Goal: Transaction & Acquisition: Purchase product/service

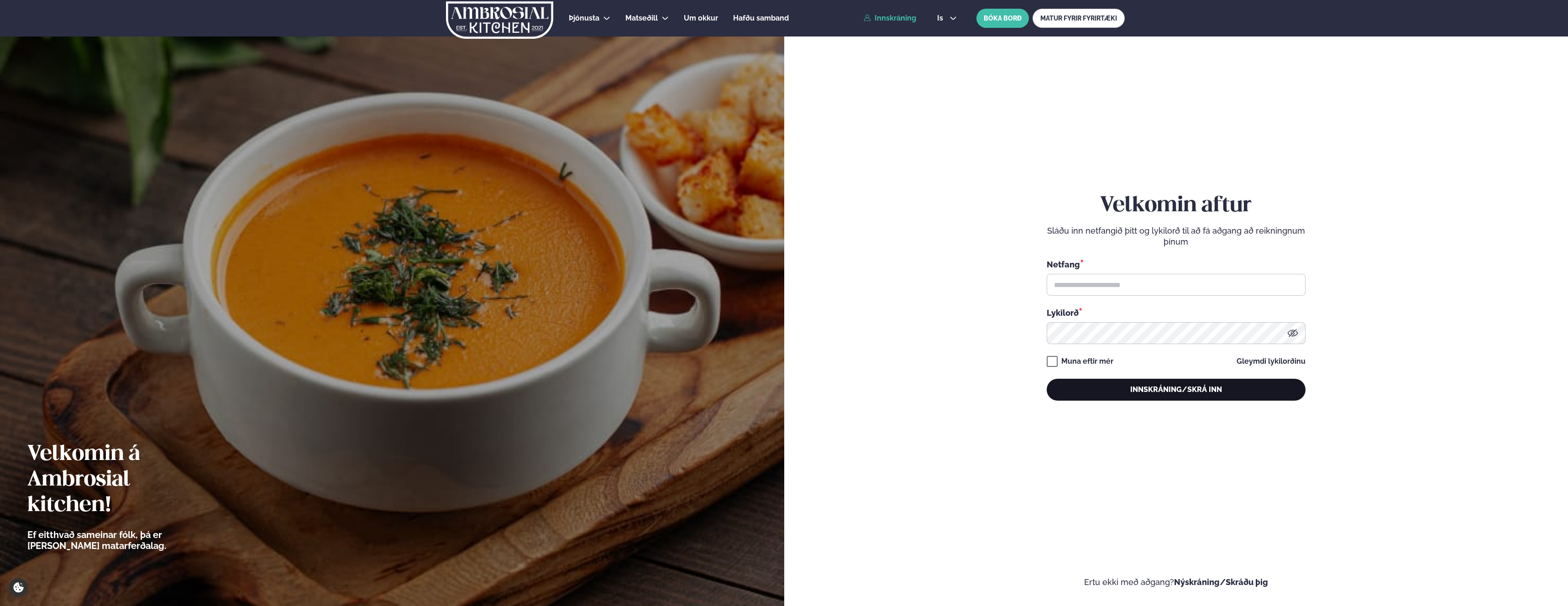
type input "**********"
click at [1124, 390] on button "Innskráning/Skrá inn" at bounding box center [1176, 389] width 259 height 22
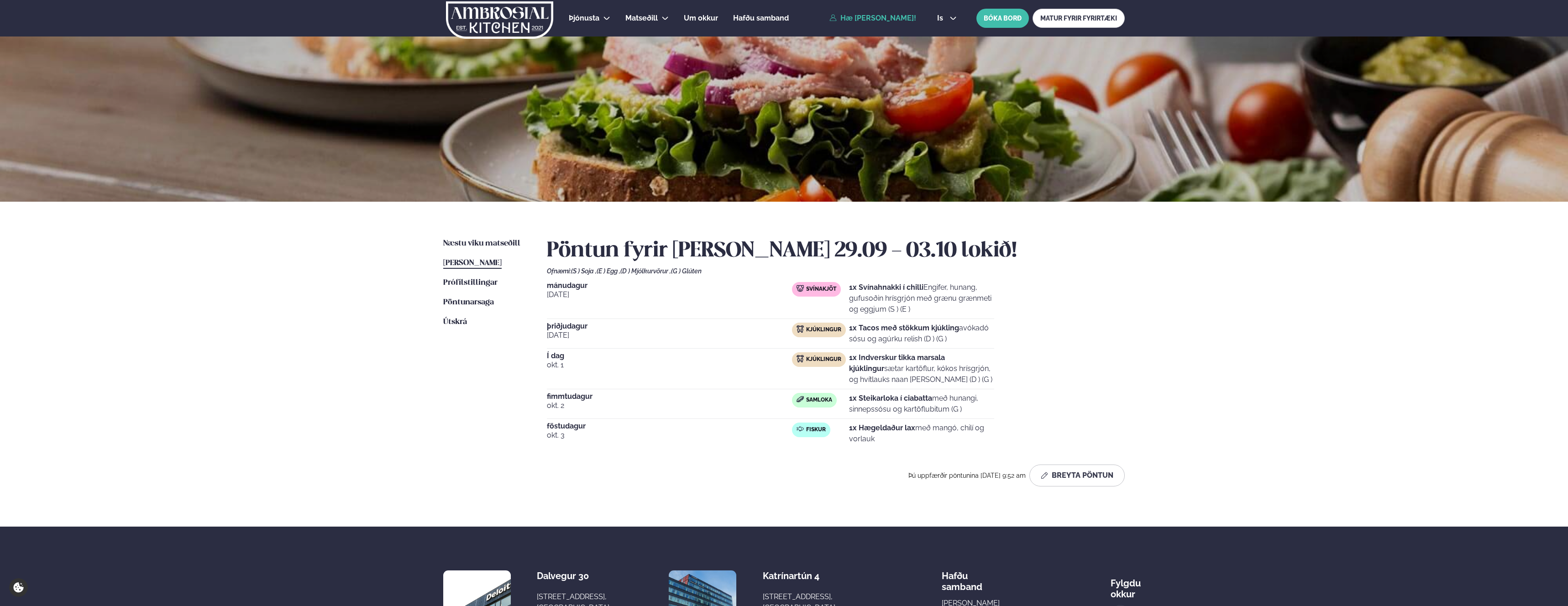
click at [452, 236] on div "Næstu [PERSON_NAME] matseðill Næsta vika [PERSON_NAME] matseðill [PERSON_NAME] …" at bounding box center [784, 364] width 737 height 325
click at [447, 238] on link "Næstu [PERSON_NAME] matseðill Næsta vika" at bounding box center [481, 243] width 77 height 11
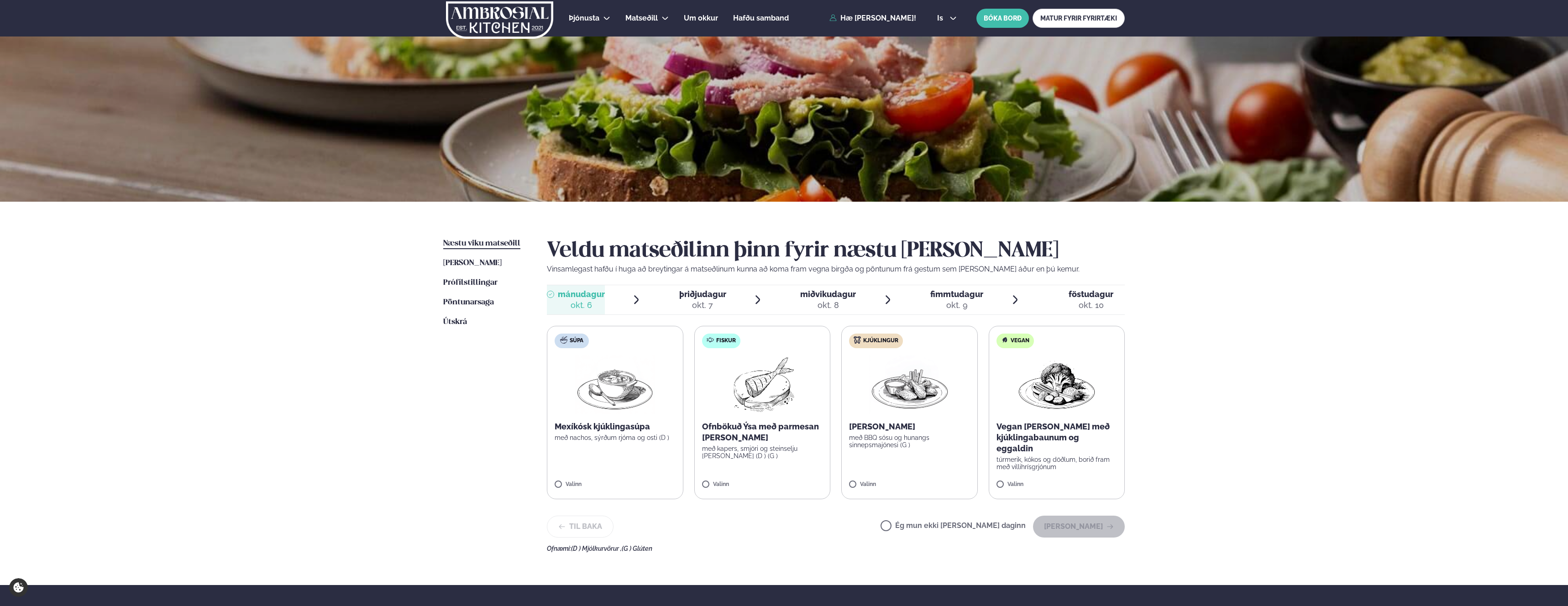
click at [609, 400] on img at bounding box center [615, 385] width 80 height 58
click at [1086, 530] on button "[PERSON_NAME]" at bounding box center [1079, 526] width 92 height 22
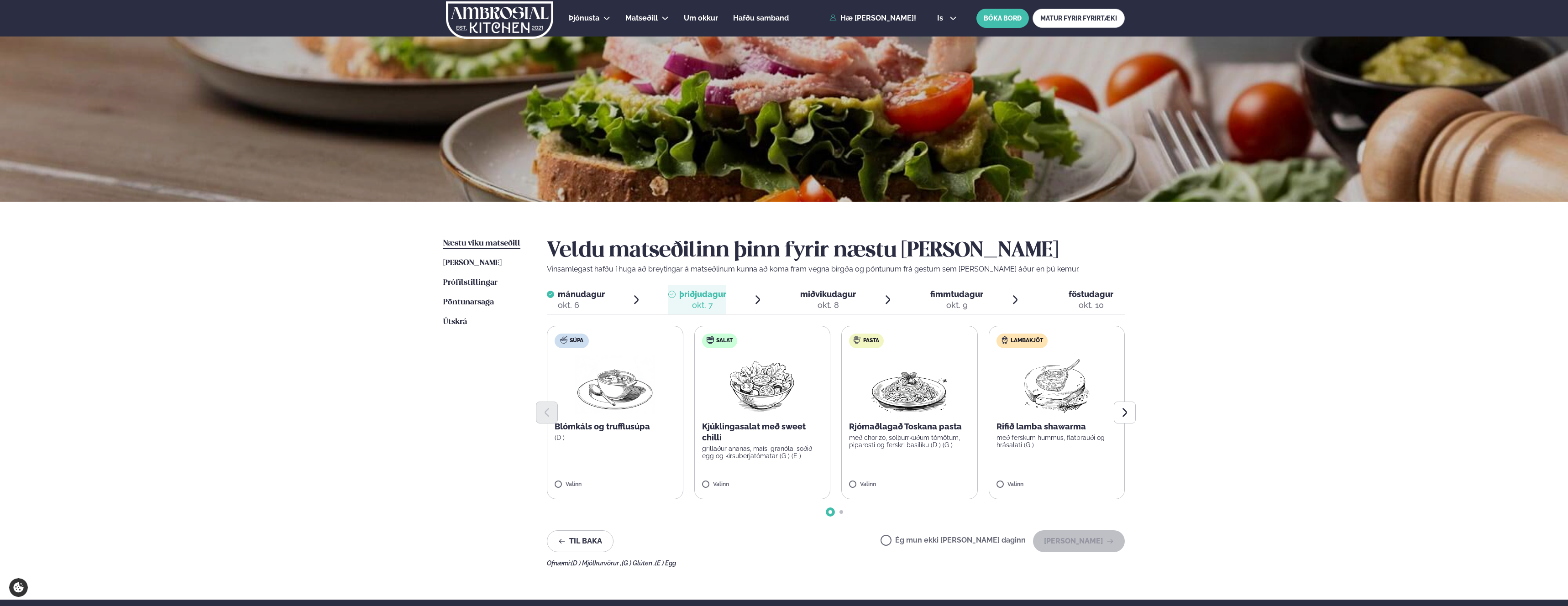
click at [751, 435] on p "Kjúklingasalat með sweet chilli" at bounding box center [762, 432] width 121 height 22
click at [1127, 408] on icon "Next slide" at bounding box center [1125, 413] width 11 height 11
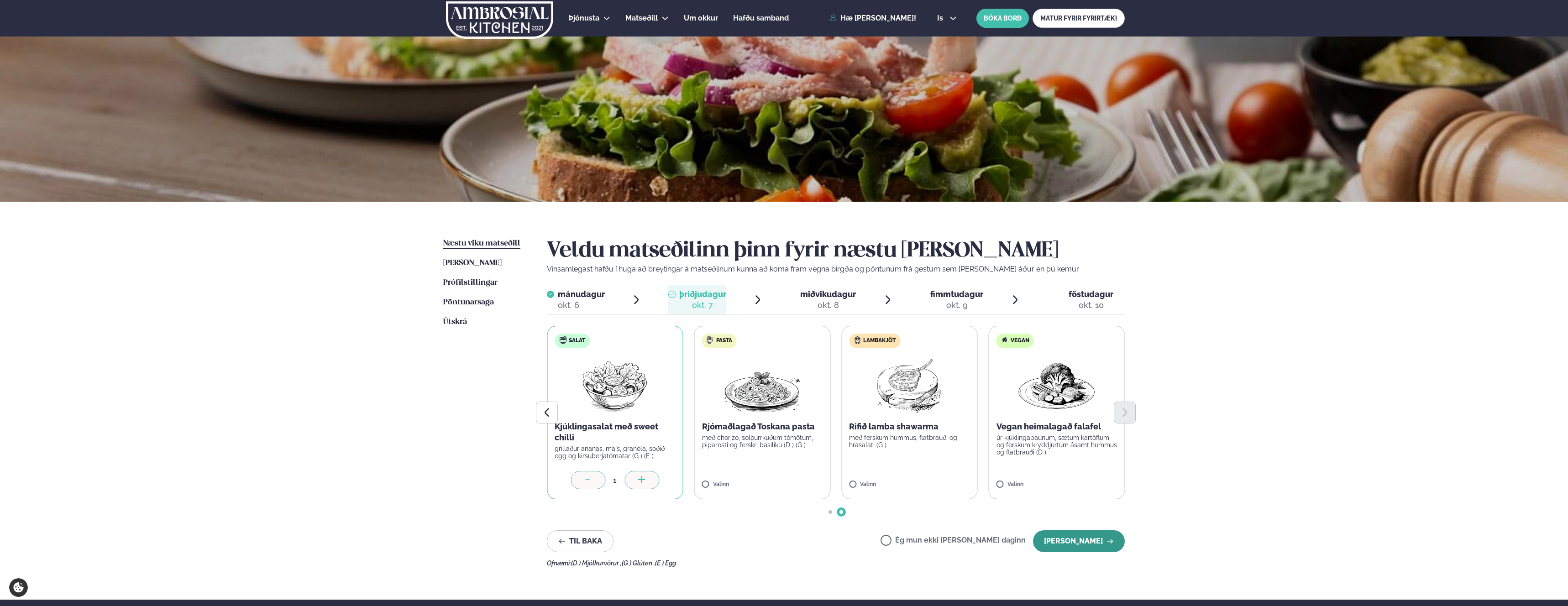
click at [1065, 542] on button "[PERSON_NAME]" at bounding box center [1079, 541] width 92 height 22
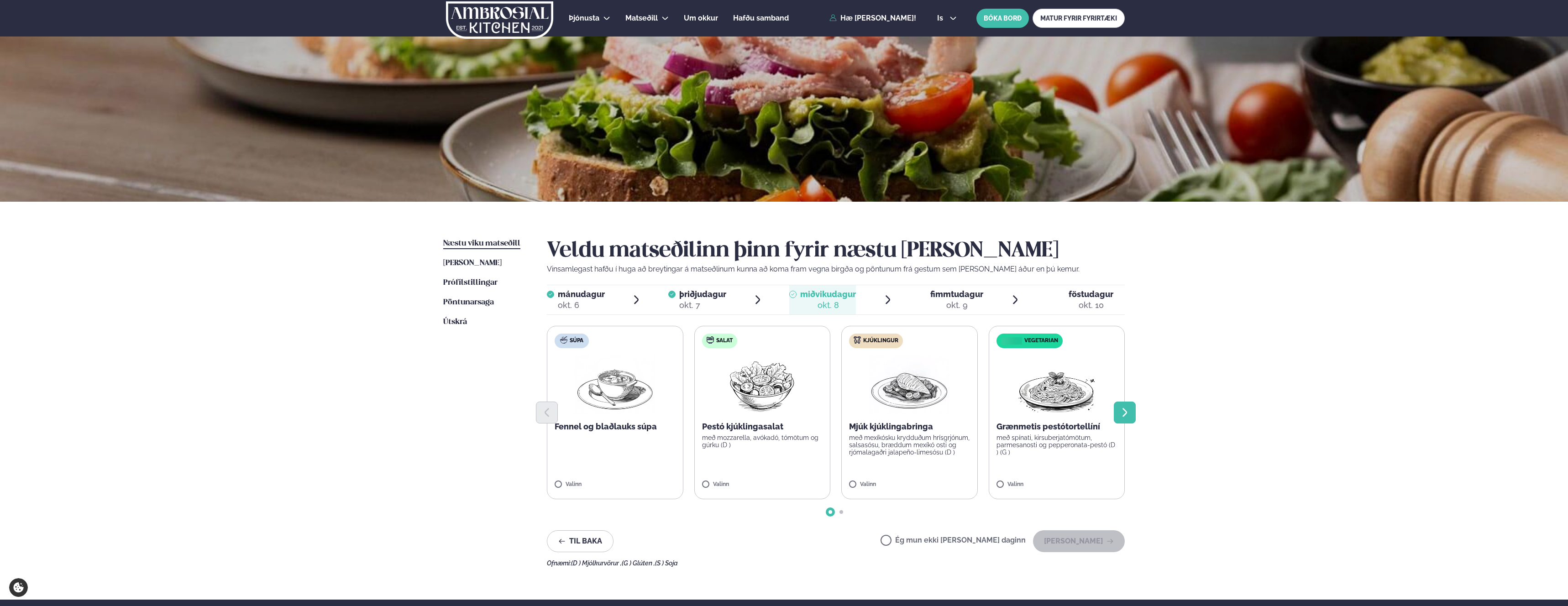
click at [1125, 413] on icon "Next slide" at bounding box center [1124, 412] width 4 height 9
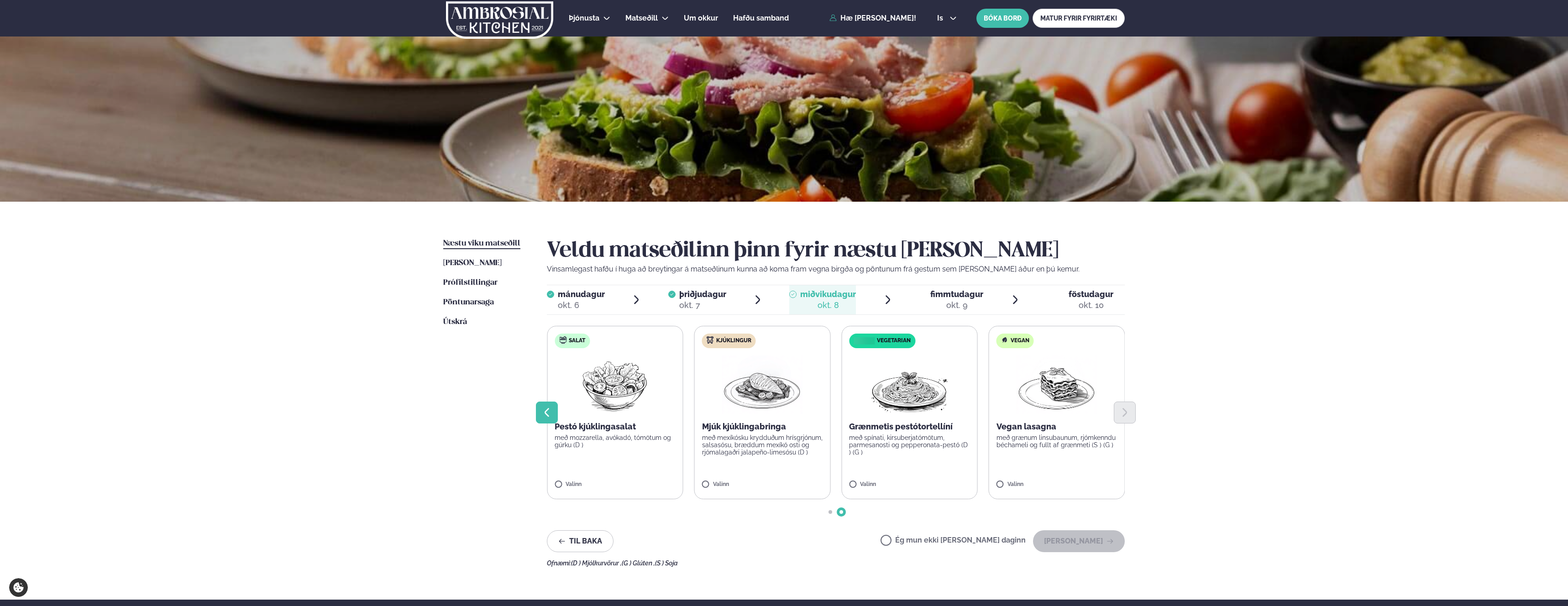
click at [555, 412] on button "Previous slide" at bounding box center [547, 413] width 22 height 22
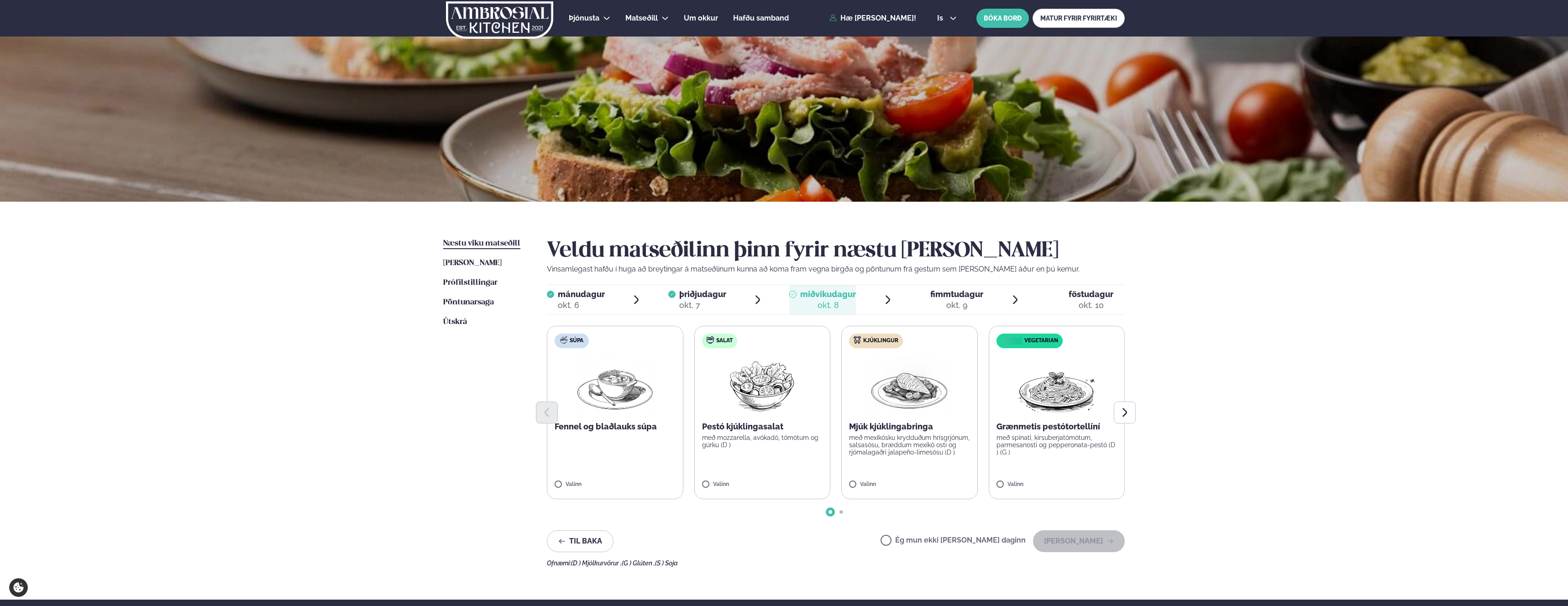
click at [936, 308] on div "okt. 9" at bounding box center [956, 305] width 53 height 11
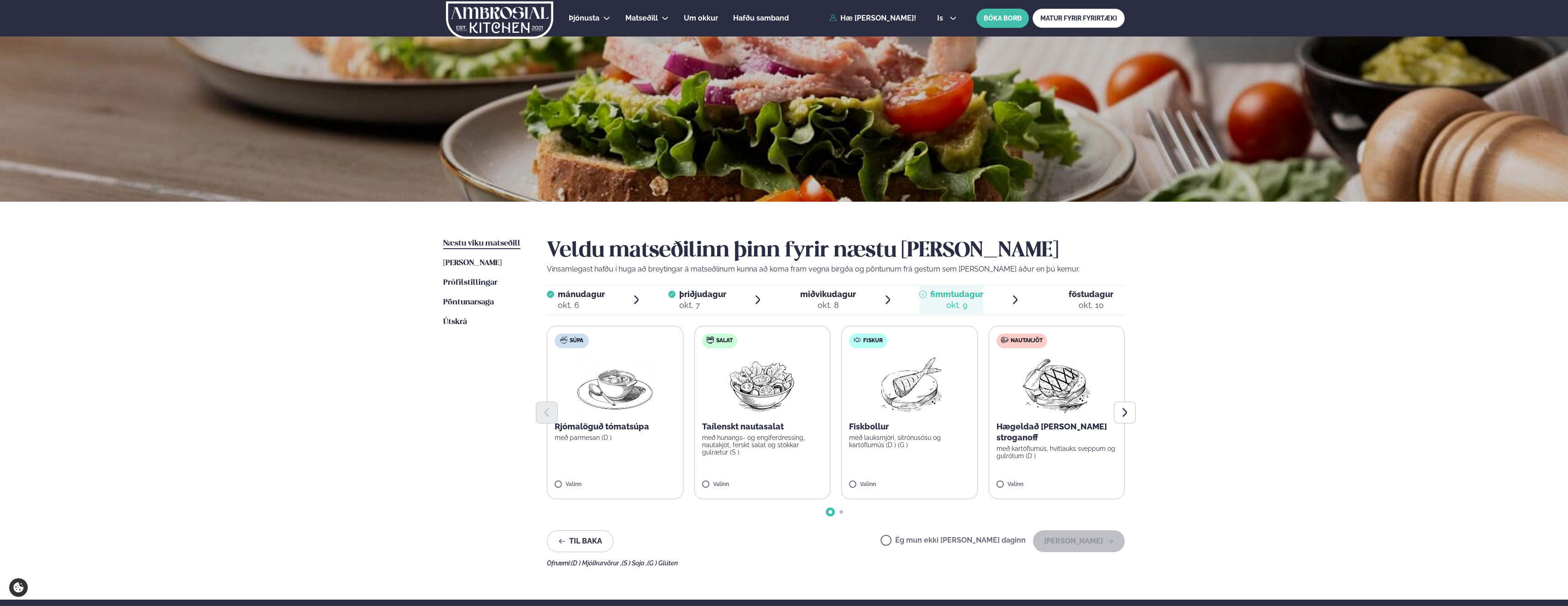
click at [889, 446] on p "með lauksmjöri, sítrónusósu og kartöflumús (D ) (G )" at bounding box center [909, 441] width 121 height 15
click at [1120, 411] on icon "Next slide" at bounding box center [1125, 413] width 11 height 11
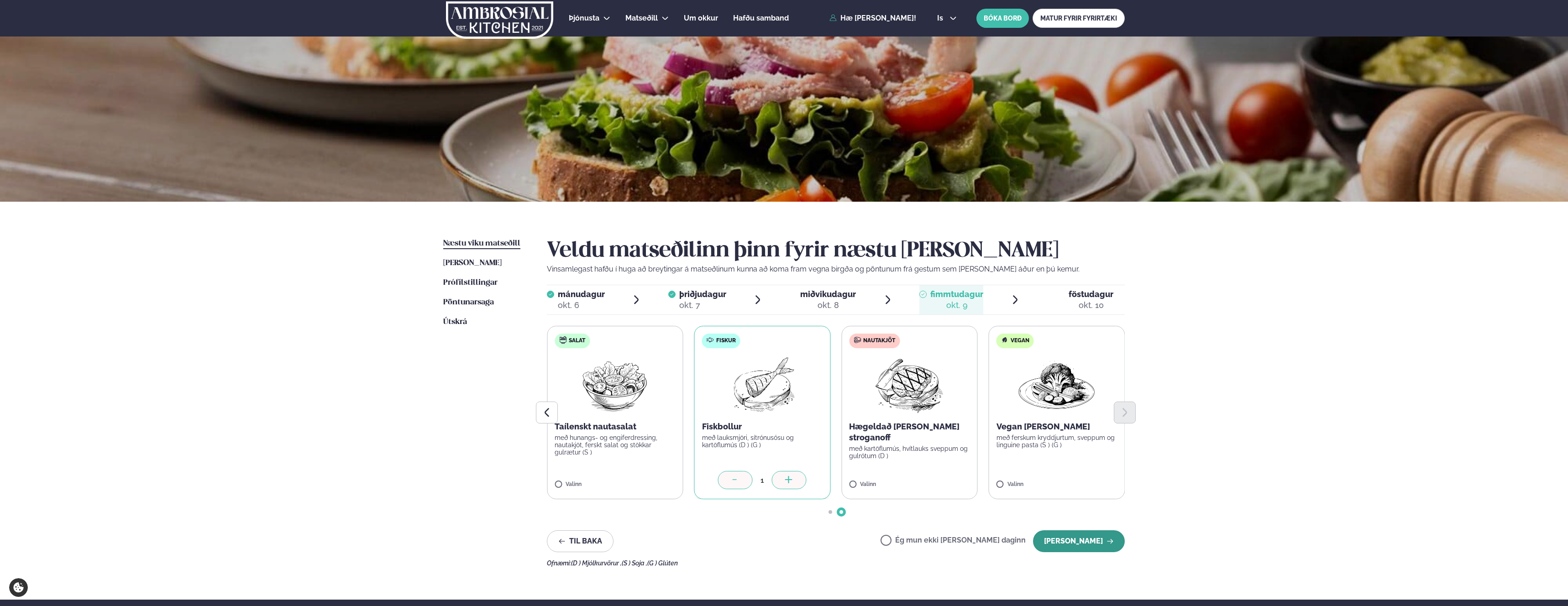
click at [1062, 540] on button "[PERSON_NAME]" at bounding box center [1079, 541] width 92 height 22
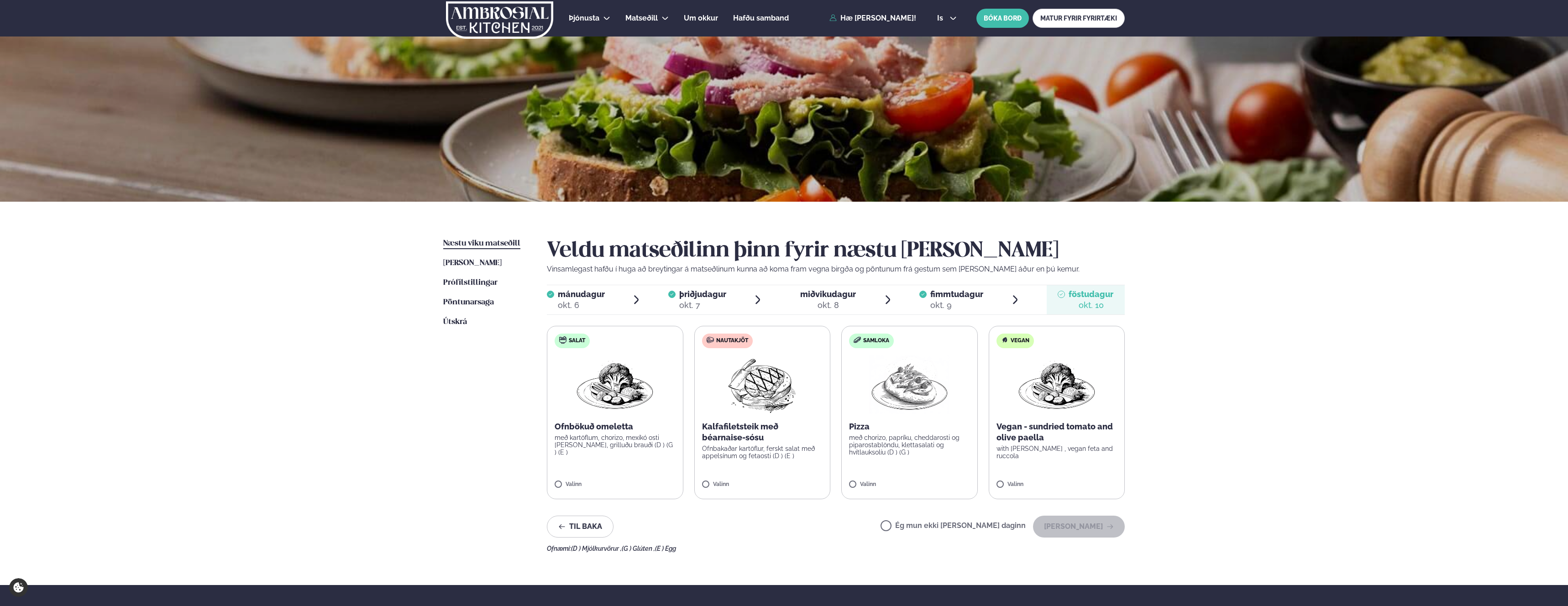
click at [867, 472] on label "Samloka Pizza með chorizo, papríku, cheddarosti og piparostablöndu, klettasalat…" at bounding box center [909, 412] width 136 height 173
click at [894, 431] on div "Pizza með chorizo, papríku, cheddarosti og piparostablöndu, klettasalati og hví…" at bounding box center [909, 438] width 121 height 35
click at [910, 377] on img at bounding box center [908, 385] width 80 height 58
click at [1077, 532] on button "[PERSON_NAME]" at bounding box center [1079, 526] width 92 height 22
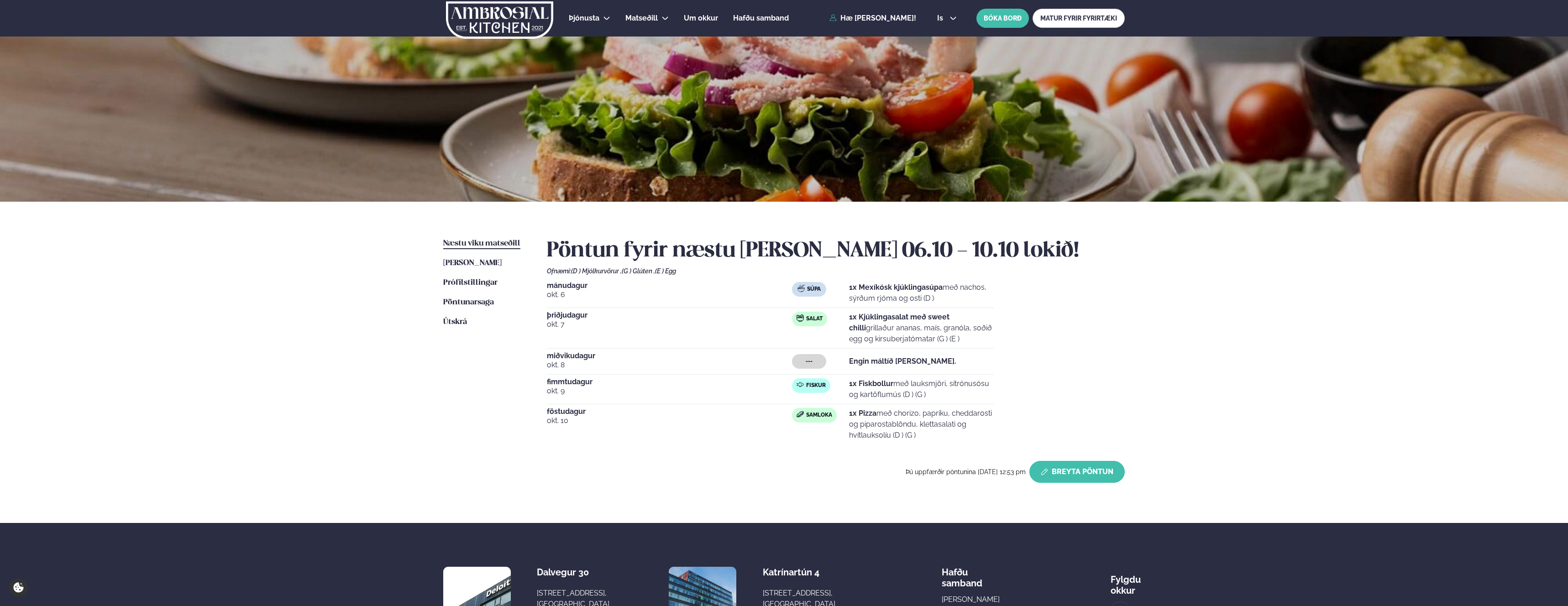
click at [1069, 468] on button "Breyta Pöntun" at bounding box center [1077, 472] width 96 height 22
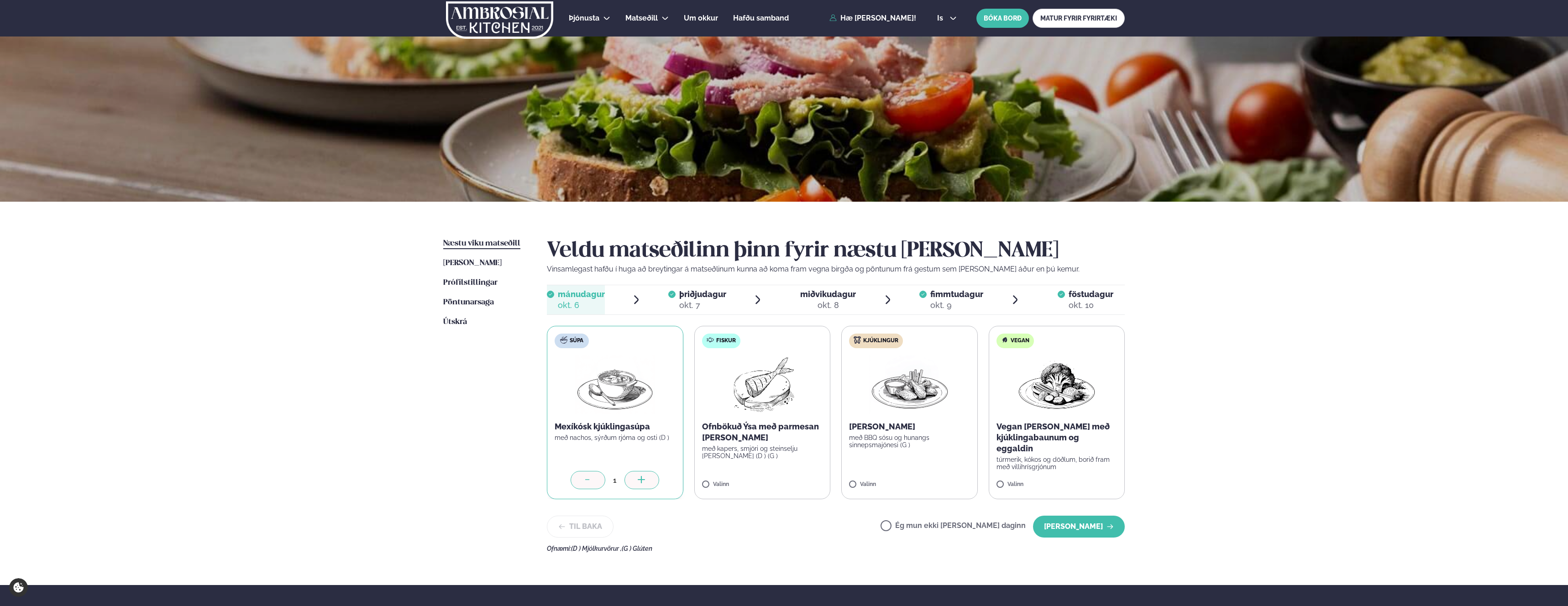
click at [821, 308] on div "okt. 8" at bounding box center [828, 305] width 55 height 11
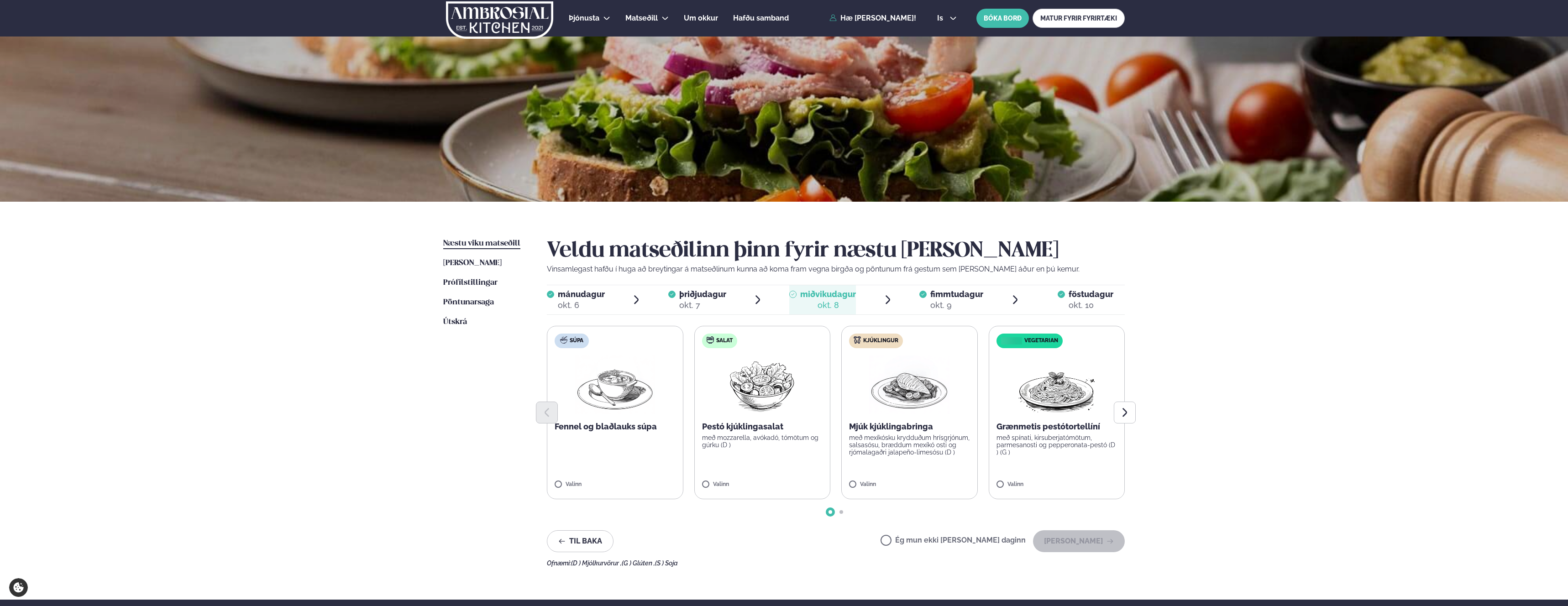
click at [930, 417] on div at bounding box center [835, 413] width 578 height 22
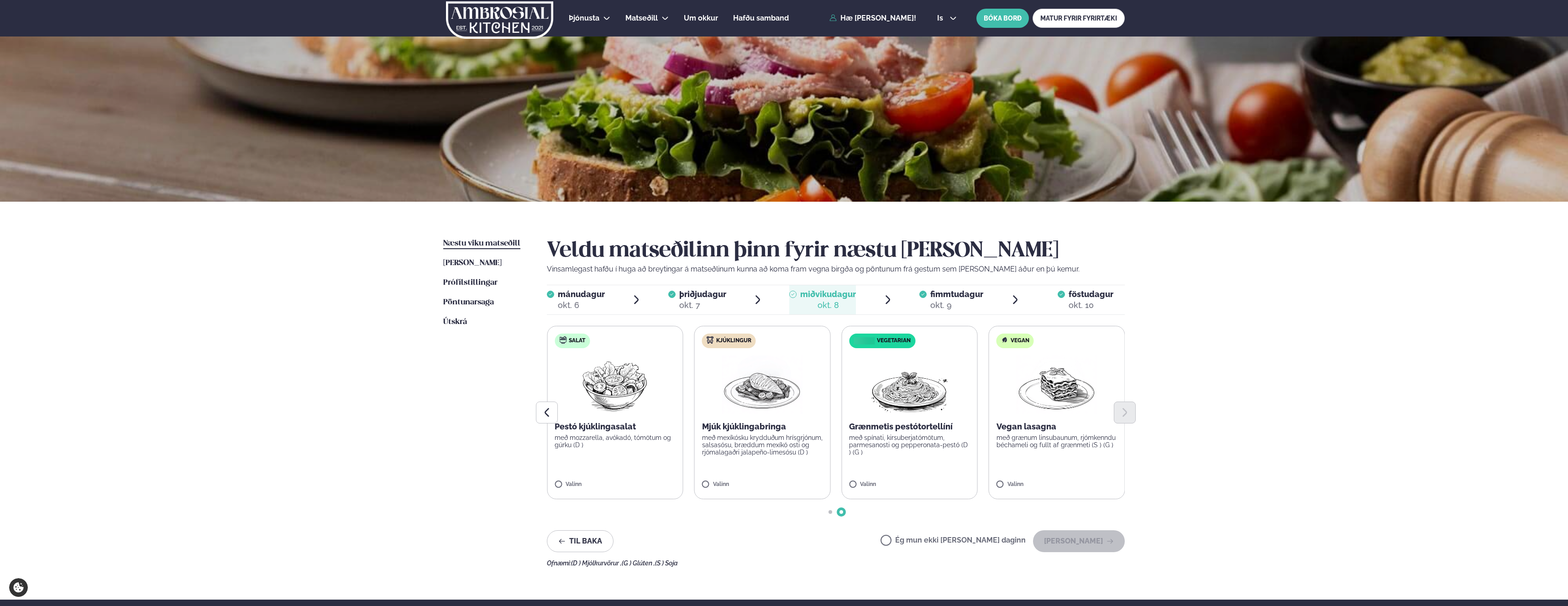
click at [726, 481] on label "Kjúklingur Mjúk kjúklingabringa með mexíkósku krydduðum hrísgrjónum, salsasósu,…" at bounding box center [763, 412] width 136 height 173
click at [704, 479] on label "Kjúklingur Mjúk kjúklingabringa með mexíkósku krydduðum hrísgrjónum, salsasósu,…" at bounding box center [763, 412] width 136 height 173
click at [733, 446] on p "með mexíkósku krydduðum hrísgrjónum, salsasósu, bræddum mexíkó osti og rjómalag…" at bounding box center [762, 445] width 121 height 22
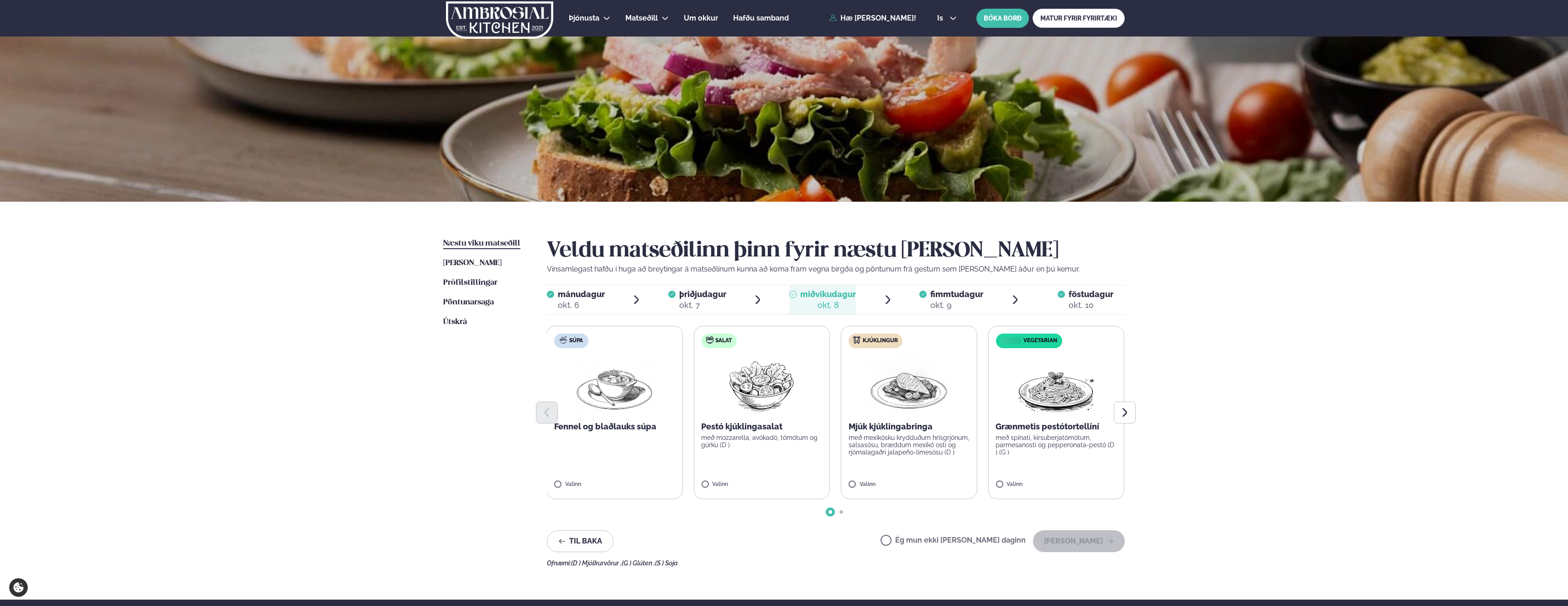
click at [877, 489] on label "Kjúklingur Mjúk kjúklingabringa með mexíkósku krydduðum hrísgrjónum, salsasósu,…" at bounding box center [909, 412] width 136 height 173
click at [875, 484] on div at bounding box center [882, 480] width 35 height 18
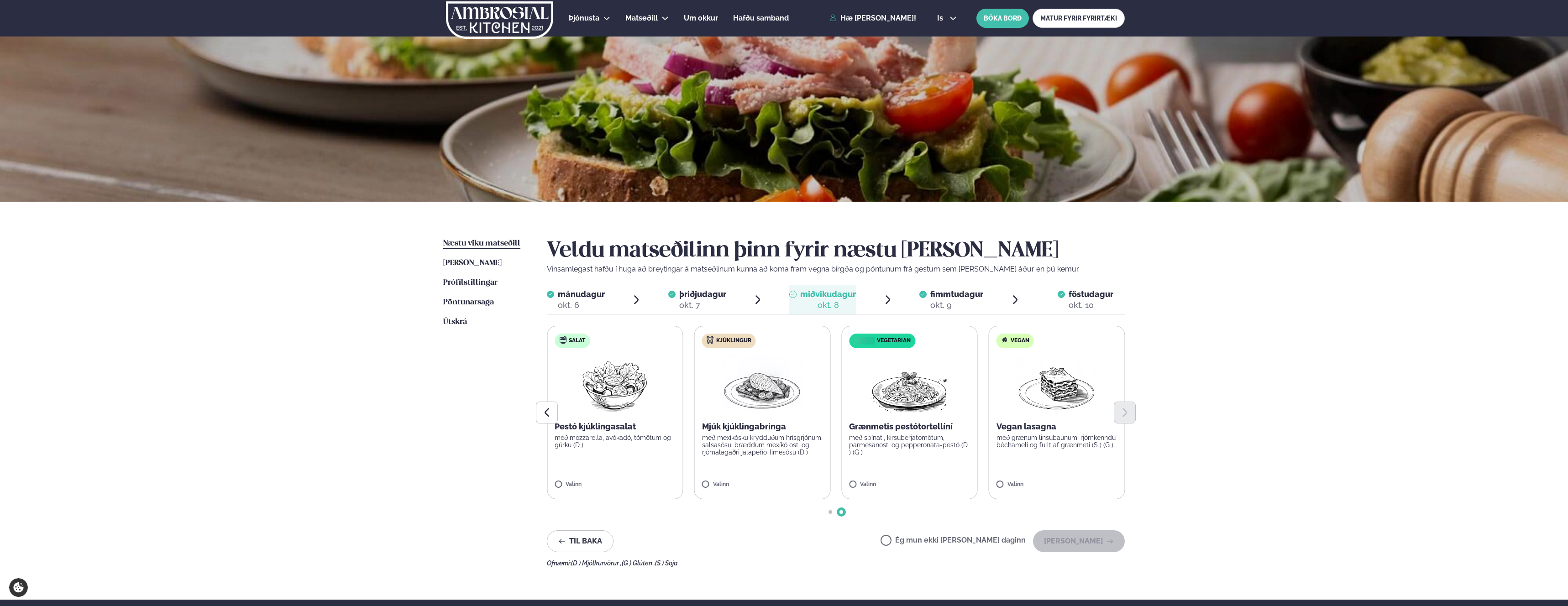
click at [713, 458] on label "Kjúklingur Mjúk kjúklingabringa með mexíkósku krydduðum hrísgrjónum, salsasósu,…" at bounding box center [763, 412] width 136 height 173
click at [1105, 538] on button "[PERSON_NAME]" at bounding box center [1079, 541] width 92 height 22
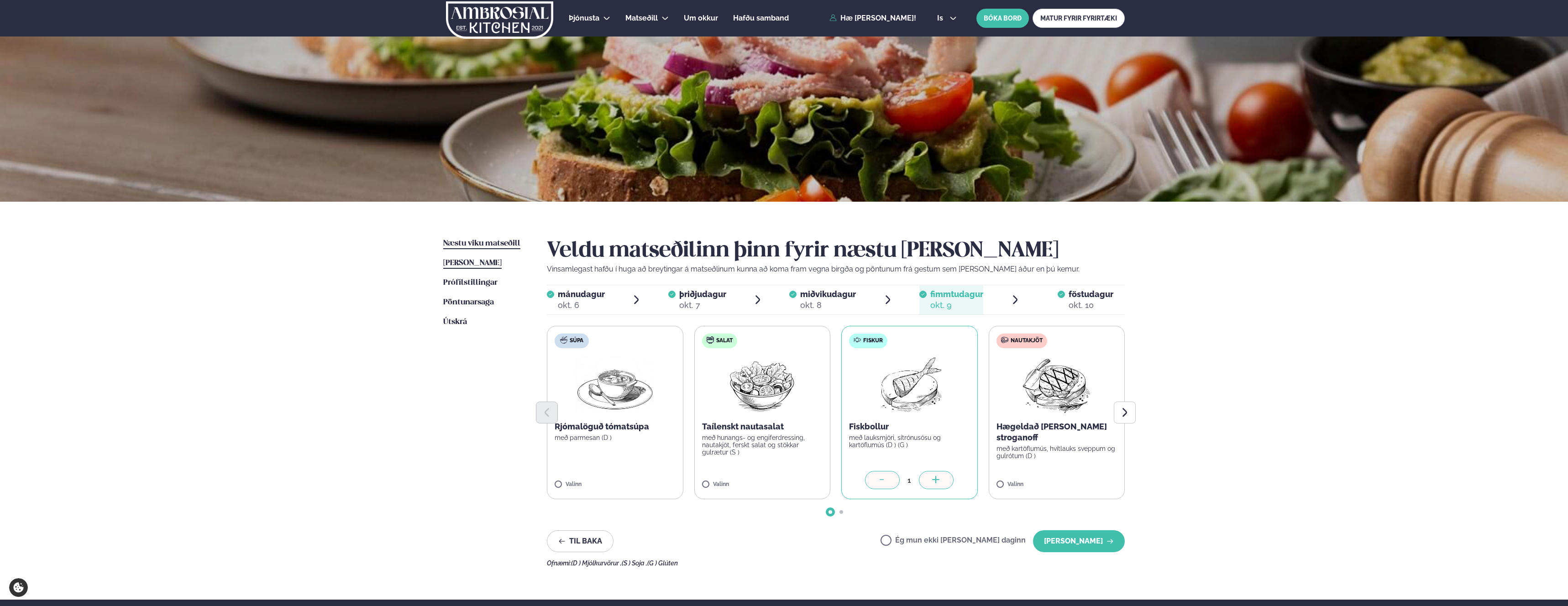
click at [461, 258] on link "[PERSON_NAME] matseðill [PERSON_NAME]" at bounding box center [472, 263] width 58 height 11
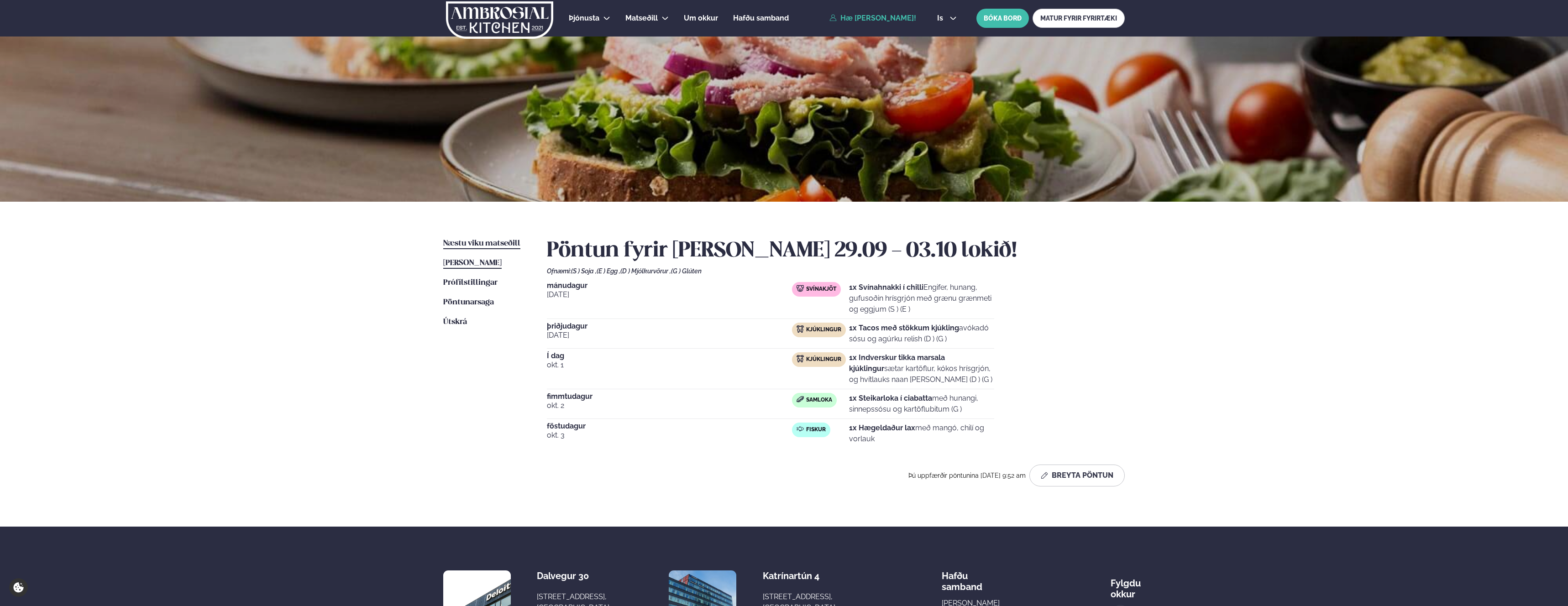
click at [483, 244] on span "Næstu viku matseðill" at bounding box center [481, 243] width 77 height 8
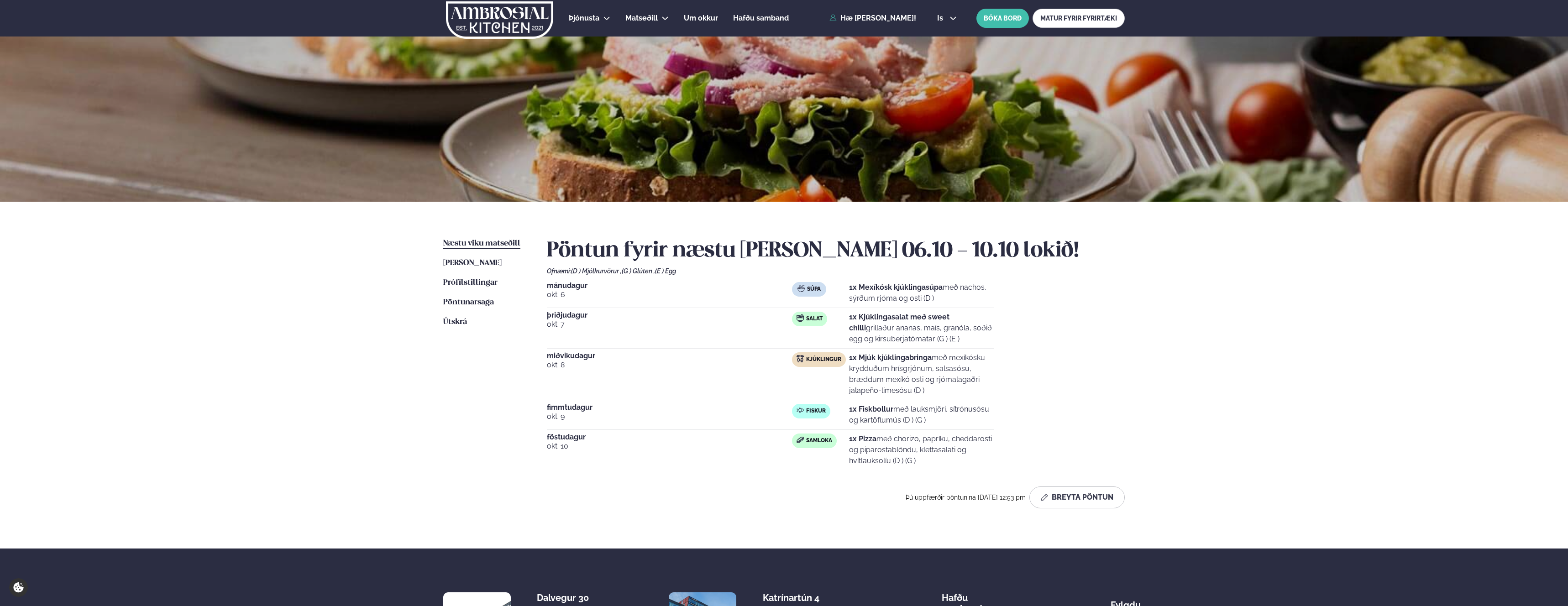
click at [341, 376] on div "Þjónusta Hádegismatur fyrir fyrirtæki Fyrirtækja veitingar Einkapartý Matseðill…" at bounding box center [784, 377] width 1568 height 755
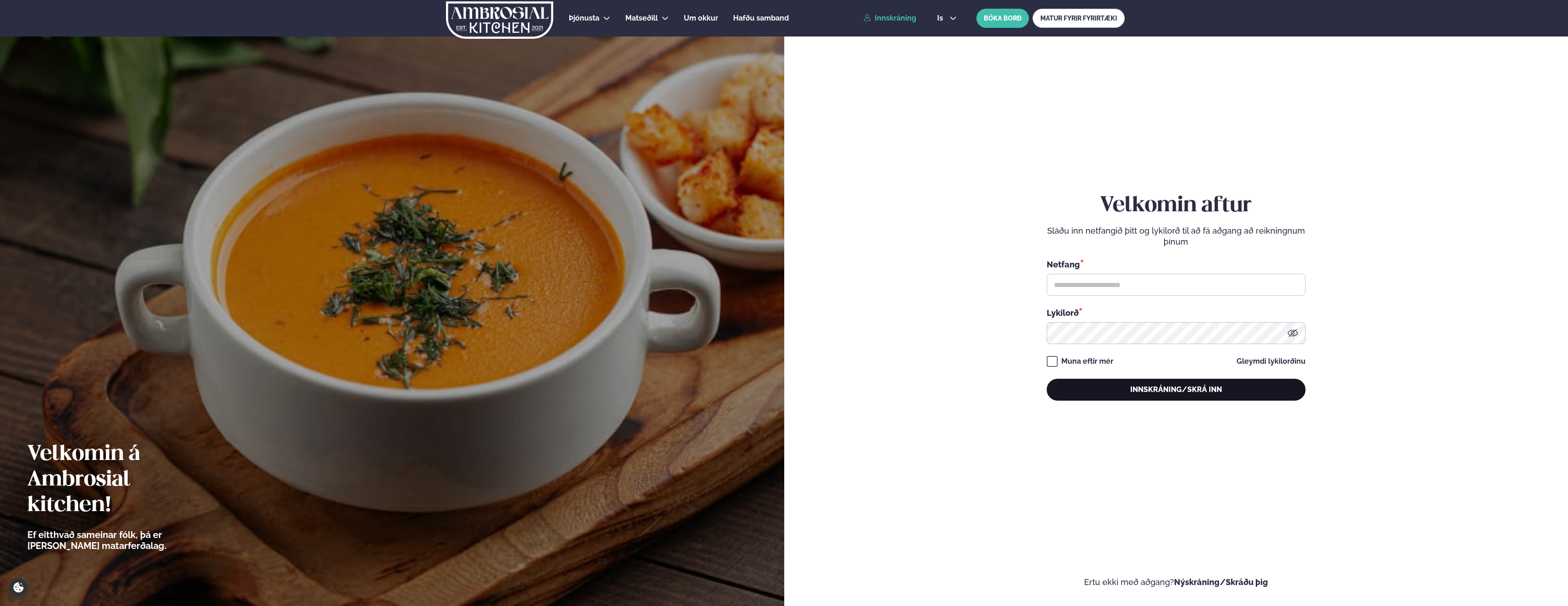
type input "**********"
click at [1083, 386] on button "Innskráning/Skrá inn" at bounding box center [1176, 389] width 259 height 22
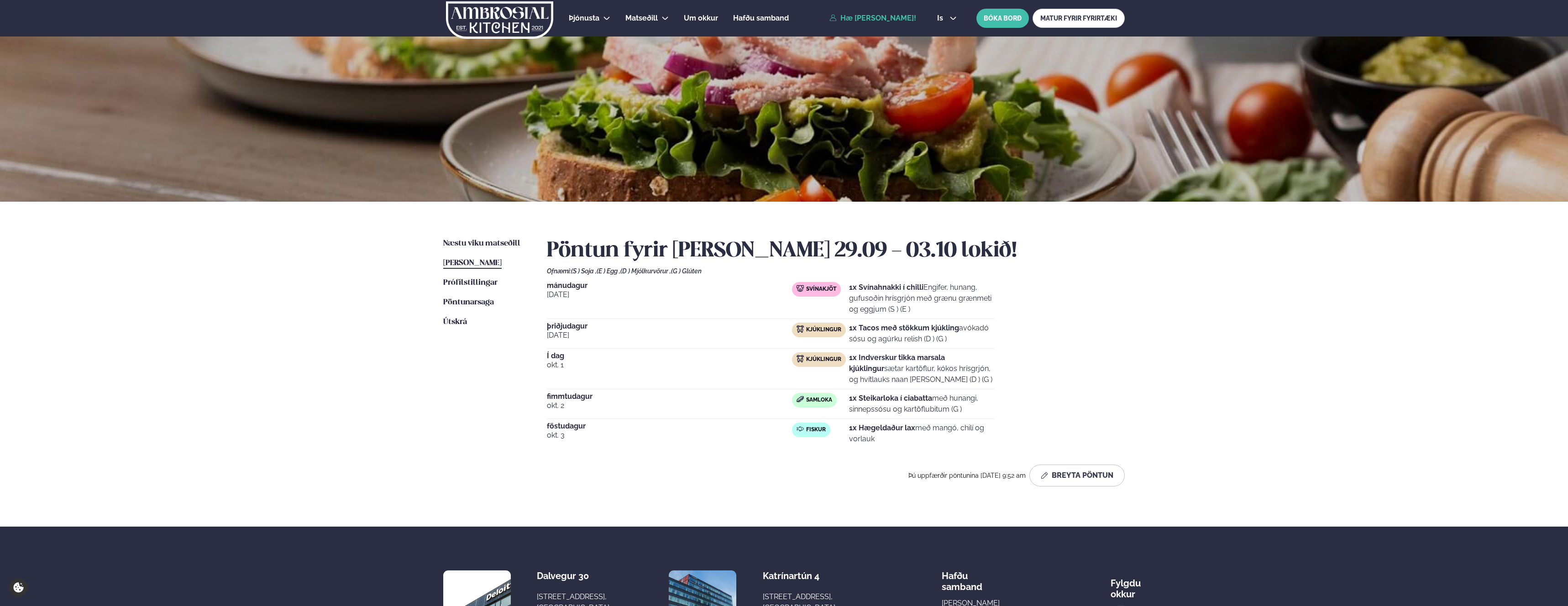
click at [469, 251] on ul "Næstu viku matseðill Næsta vika Þessa viku matseðill Þessa viku Prófílstillinga…" at bounding box center [486, 366] width 85 height 256
click at [474, 243] on span "Næstu viku matseðill" at bounding box center [481, 243] width 77 height 8
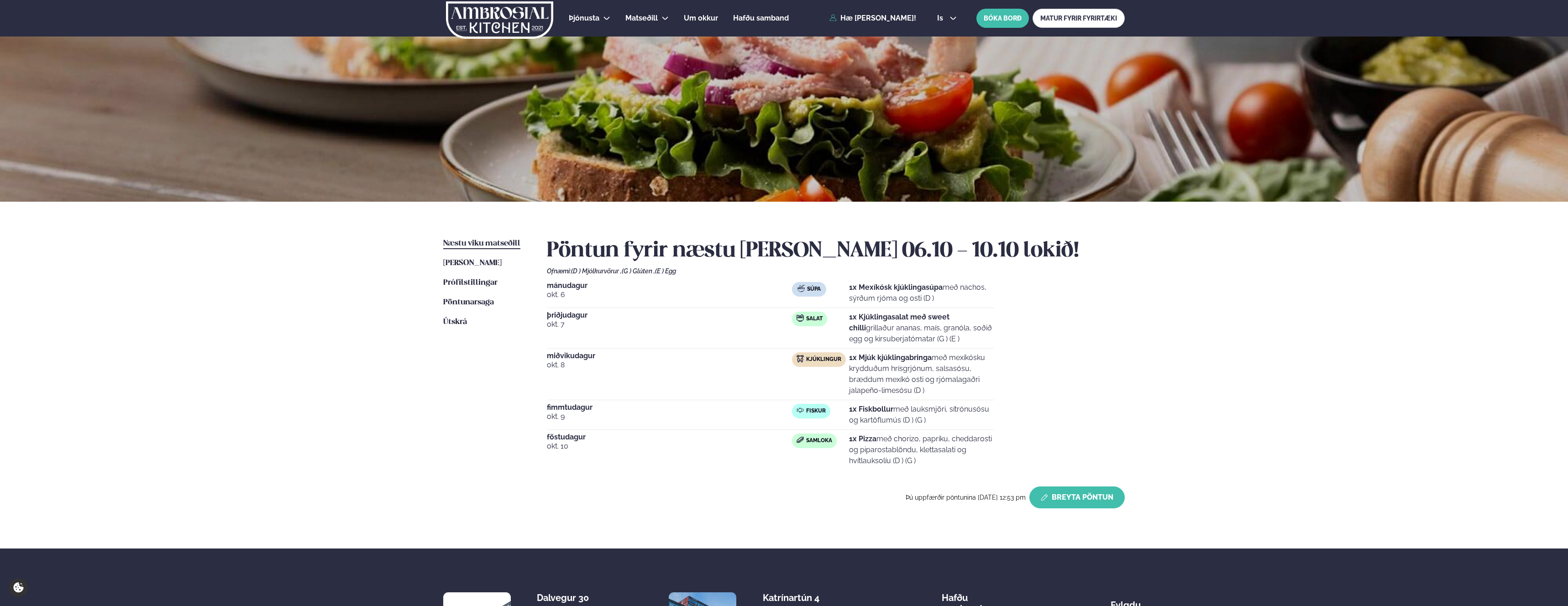
click at [1080, 498] on button "Breyta Pöntun" at bounding box center [1077, 497] width 96 height 22
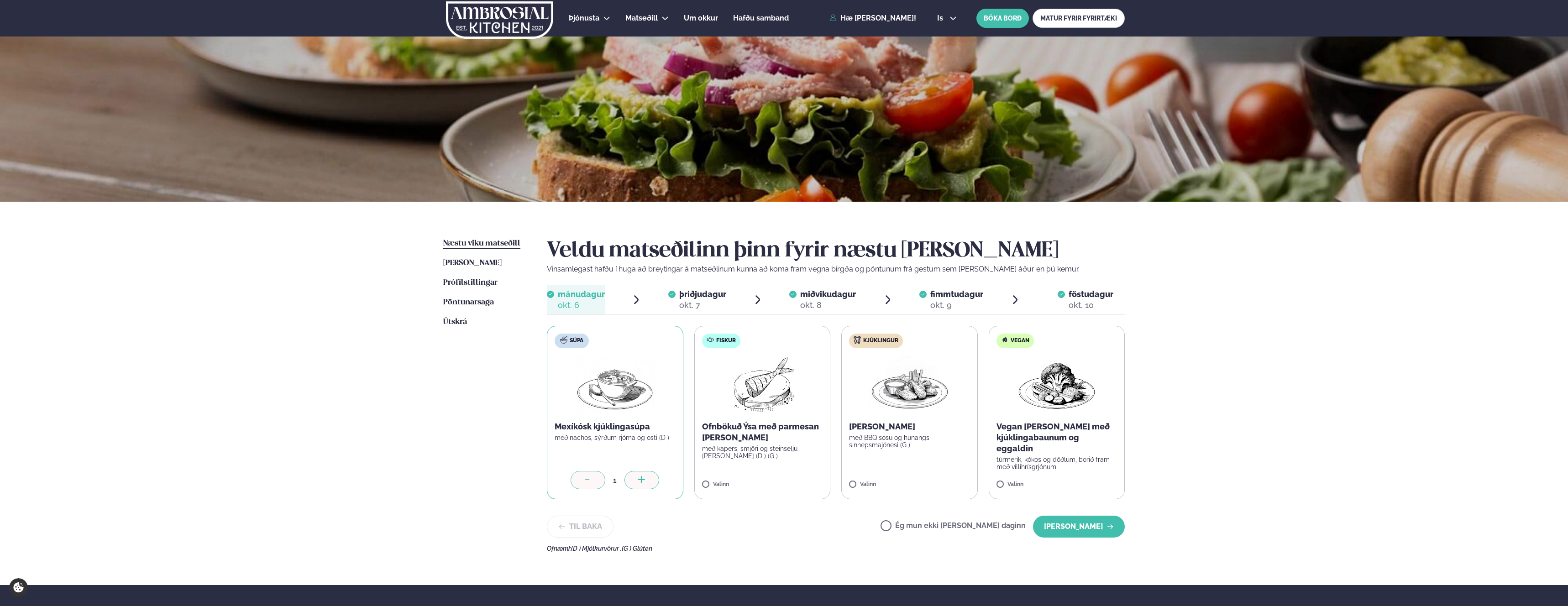
click at [714, 299] on div "þriðjudagur þri. okt. 7" at bounding box center [702, 300] width 47 height 22
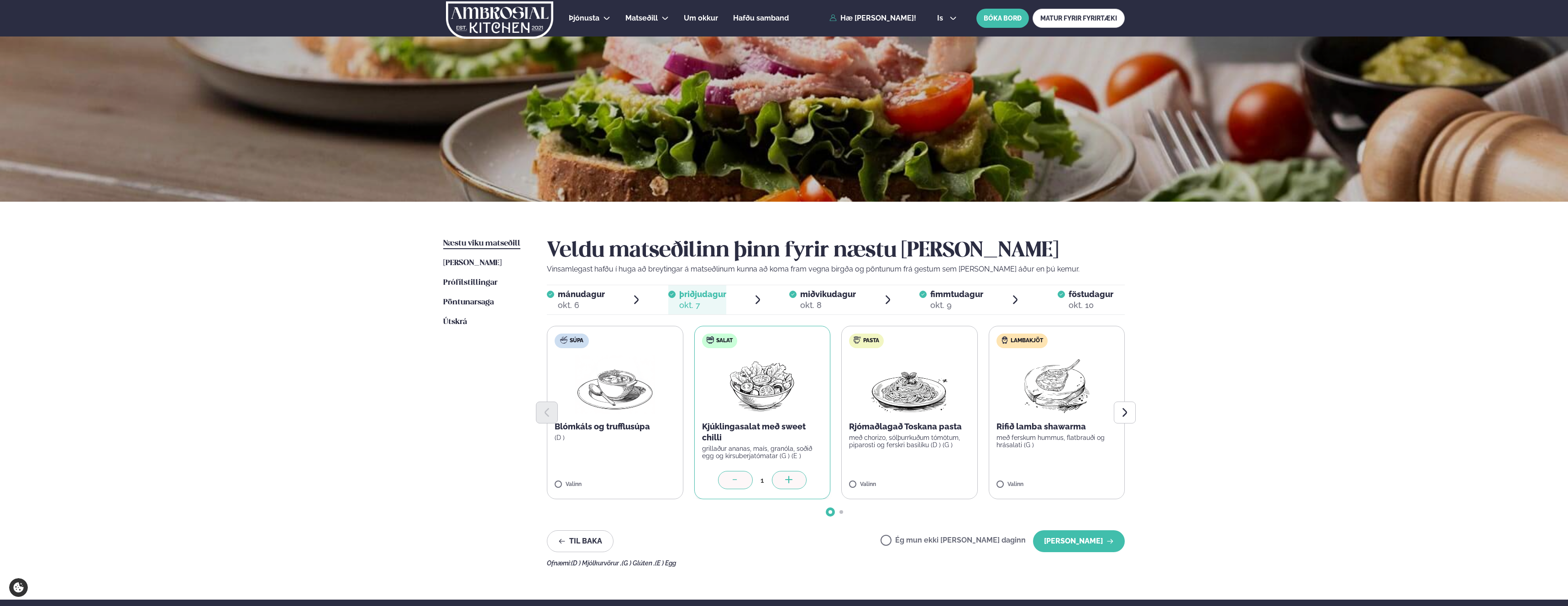
click at [733, 475] on div at bounding box center [735, 480] width 35 height 18
click at [919, 539] on label "Ég mun ekki [PERSON_NAME] daginn" at bounding box center [953, 542] width 145 height 10
click at [1071, 545] on button "[PERSON_NAME]" at bounding box center [1079, 541] width 92 height 22
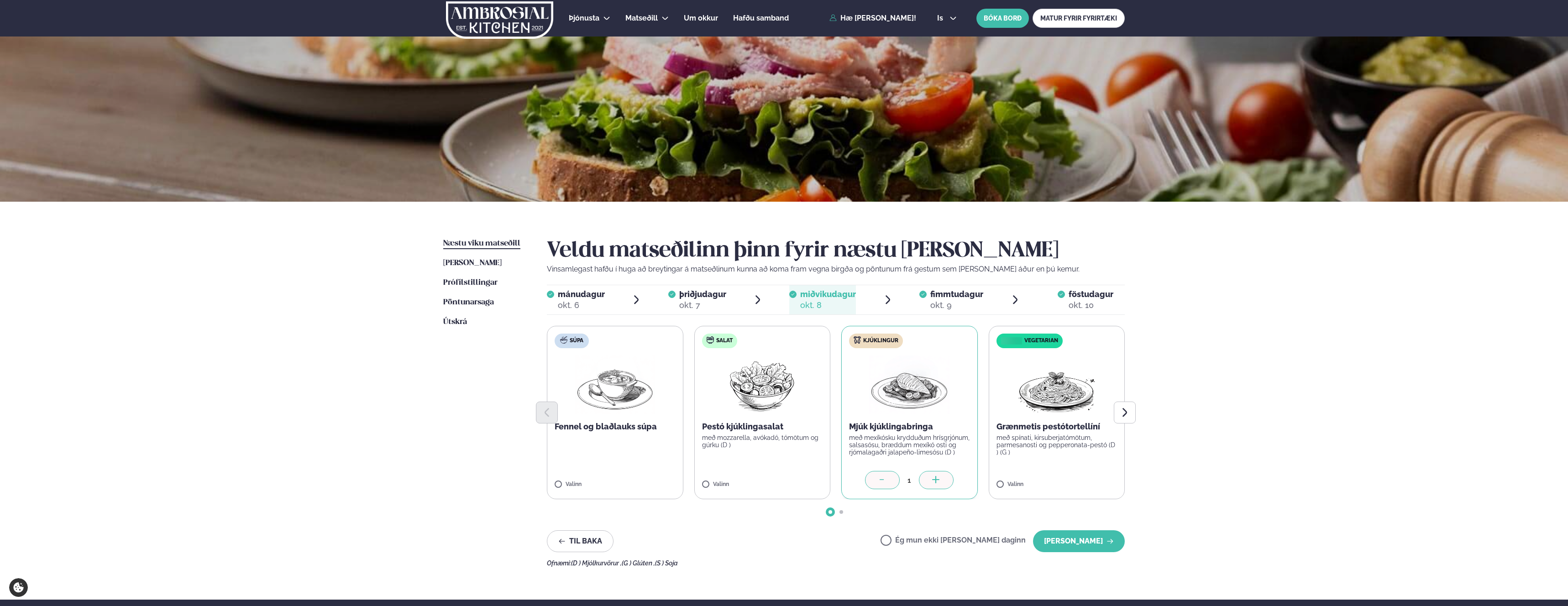
click at [676, 298] on span "þriðjudagur þri. okt. 7" at bounding box center [697, 300] width 58 height 29
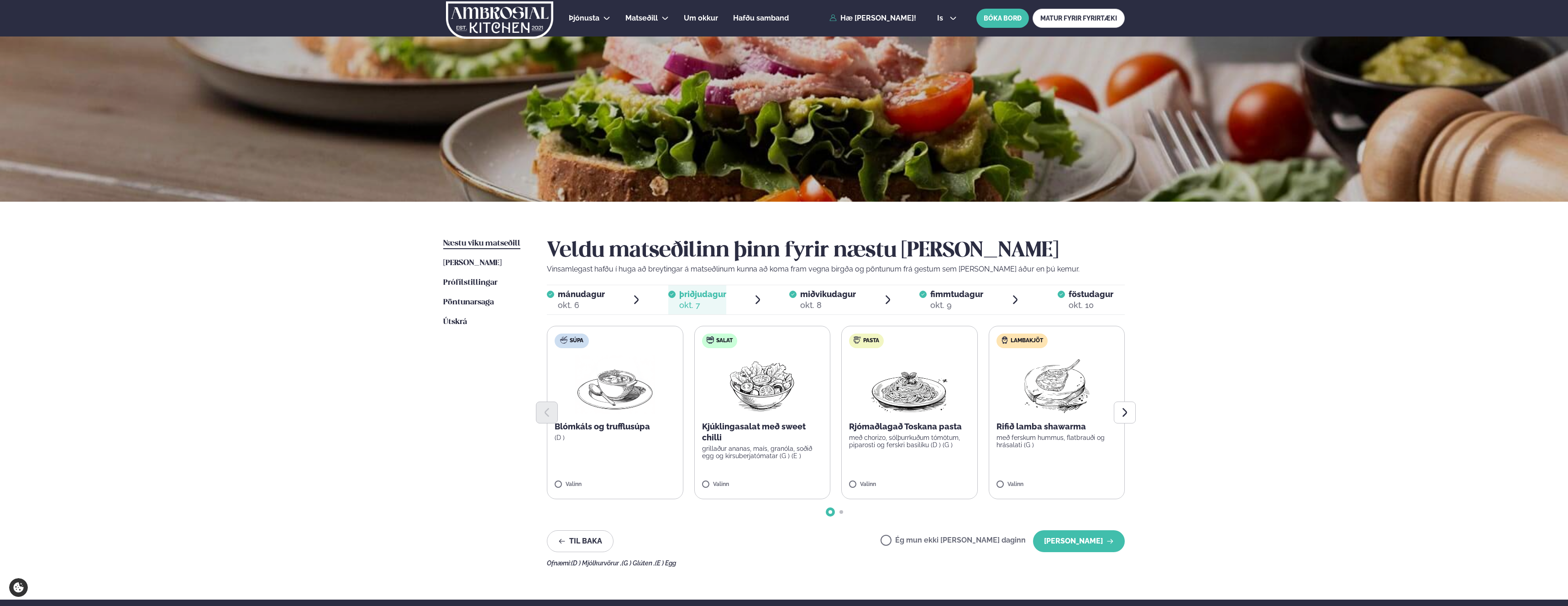
click at [497, 241] on span "Næstu viku matseðill" at bounding box center [481, 243] width 77 height 8
click at [475, 264] on span "[PERSON_NAME]" at bounding box center [472, 263] width 58 height 8
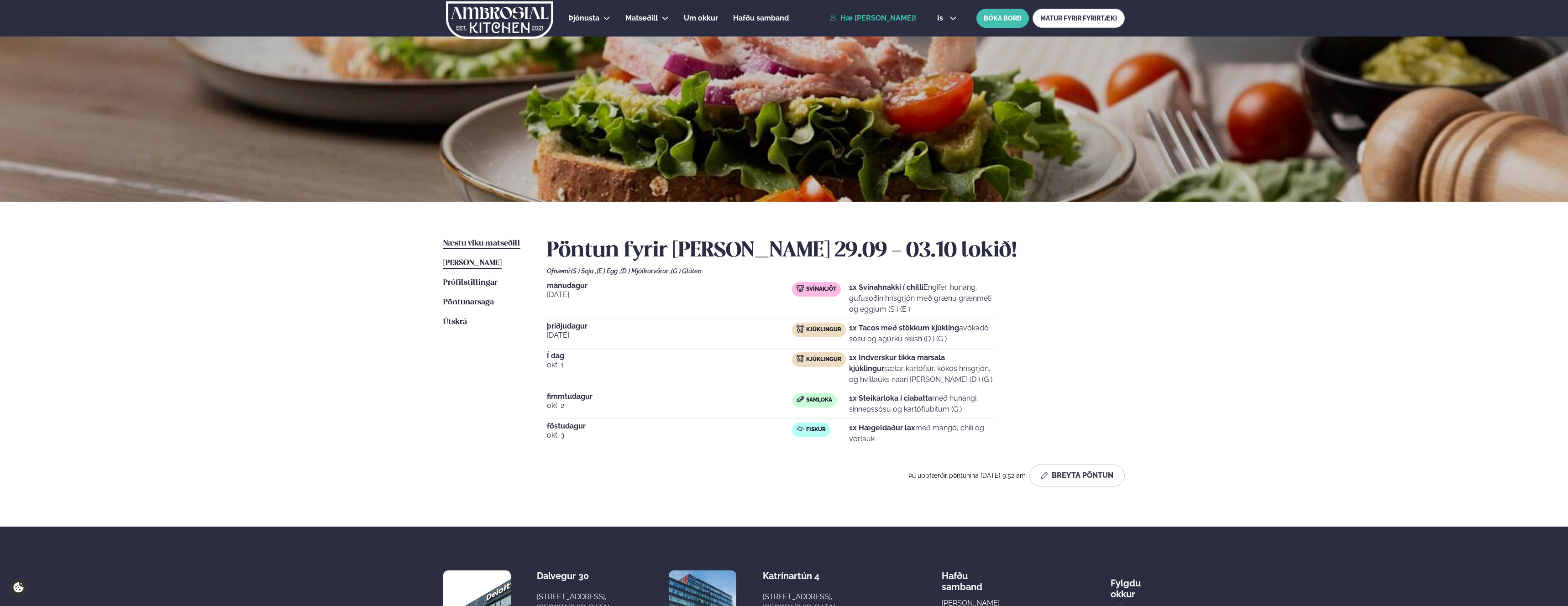
click at [475, 247] on span "Næstu viku matseðill" at bounding box center [481, 243] width 77 height 8
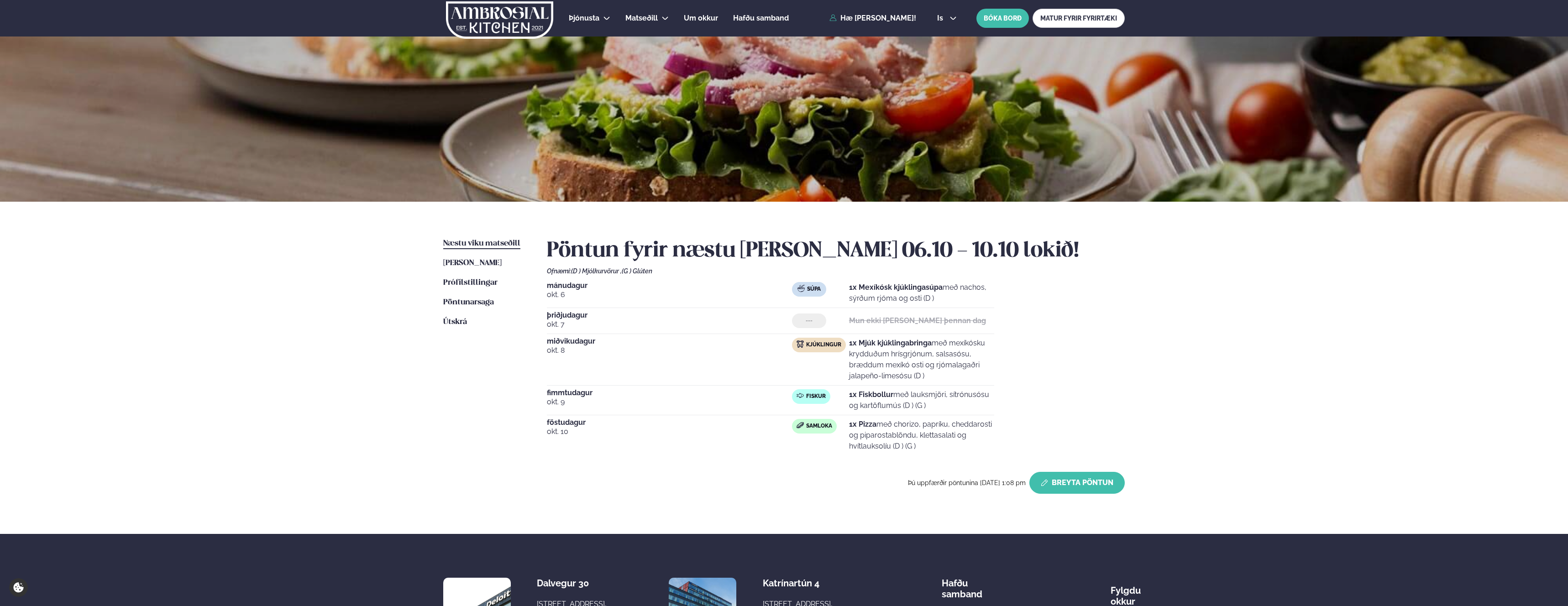
click at [1096, 486] on button "Breyta Pöntun" at bounding box center [1077, 482] width 96 height 22
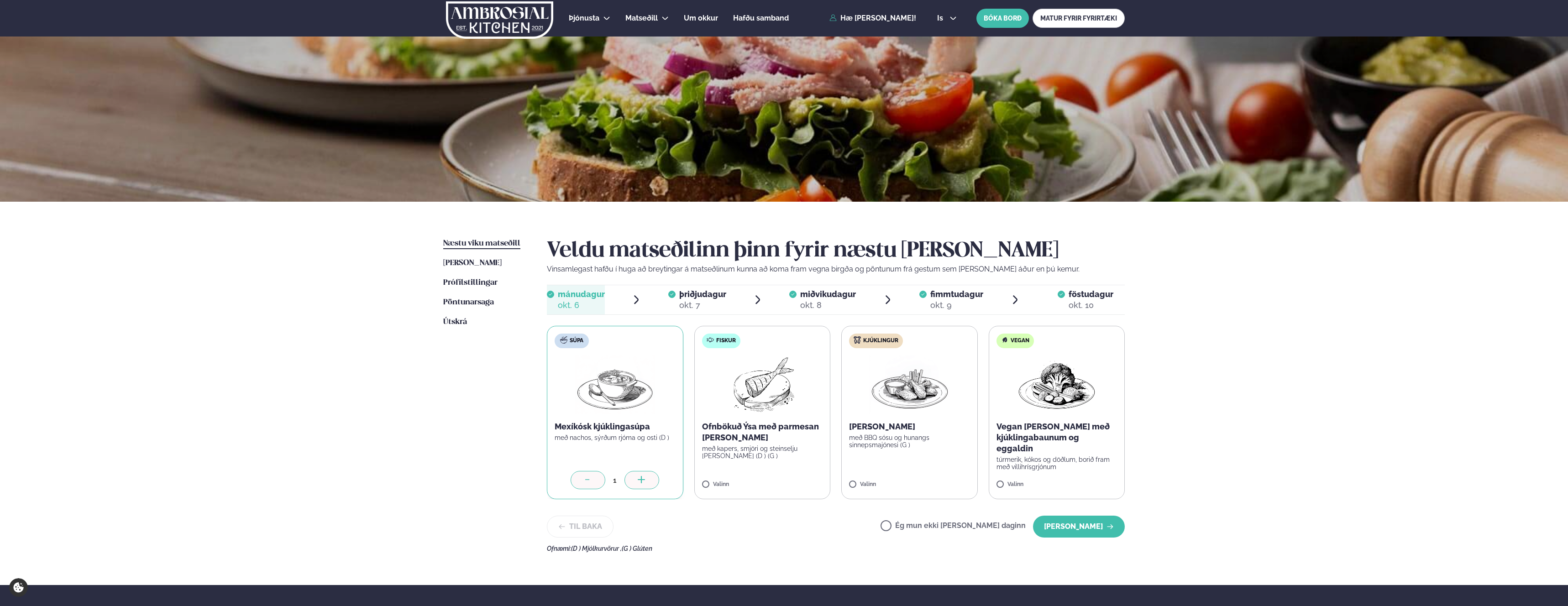
click at [1080, 290] on span "föstudagur" at bounding box center [1091, 294] width 44 height 10
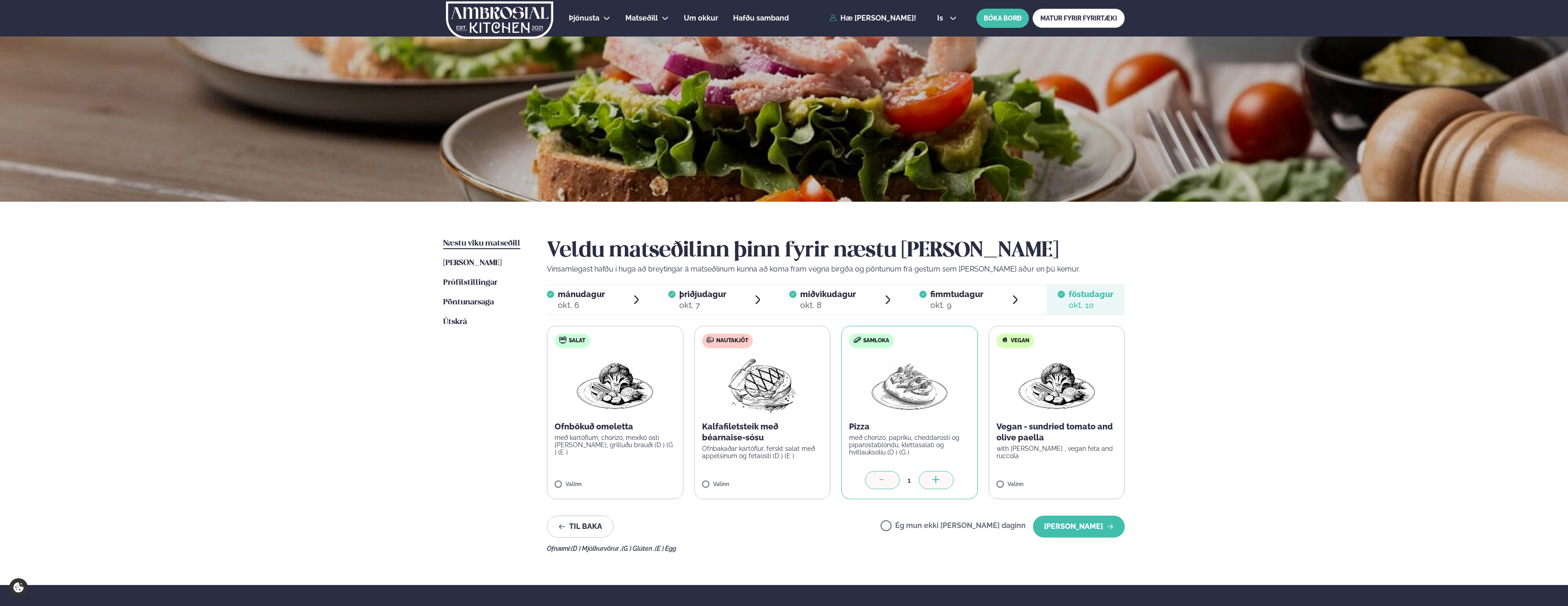
click at [884, 482] on icon at bounding box center [882, 480] width 9 height 9
click at [1078, 529] on button "[PERSON_NAME]" at bounding box center [1079, 526] width 92 height 22
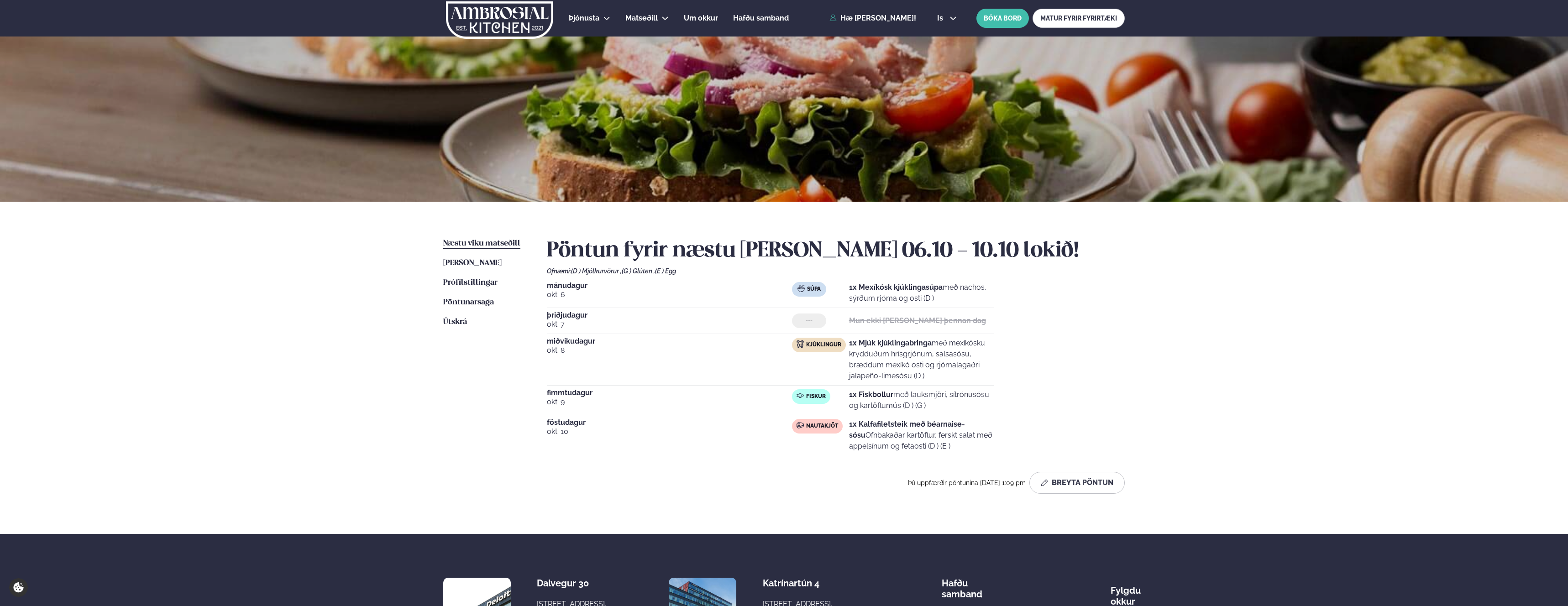
click at [371, 311] on div "Þjónusta Hádegismatur fyrir fyrirtæki Fyrirtækja veitingar Einkapartý Matseðill…" at bounding box center [784, 370] width 1568 height 740
